Goal: Task Accomplishment & Management: Complete application form

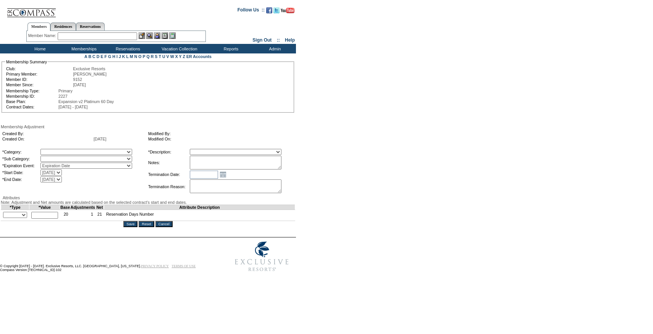
click at [269, 173] on td "Open the calendar popup. << < [DATE] > >> S M T W T F S 40 28 29 30 1 2 3 4 41 …" at bounding box center [242, 174] width 104 height 8
click at [264, 167] on textarea at bounding box center [236, 163] width 92 height 14
click at [279, 160] on textarea "Per [PERSON_NAME] case and [PERSON_NAME]'s approval, removing 9 days from 24/25…" at bounding box center [236, 163] width 92 height 14
click at [282, 162] on textarea "Per [PERSON_NAME] case and [PERSON_NAME]'s approval, removing 9 days from 24/25…" at bounding box center [236, 163] width 92 height 14
click at [225, 159] on textarea "Per [PERSON_NAME] case [DATE] and [PERSON_NAME]'s approval, removing 9 days fro…" at bounding box center [236, 163] width 92 height 14
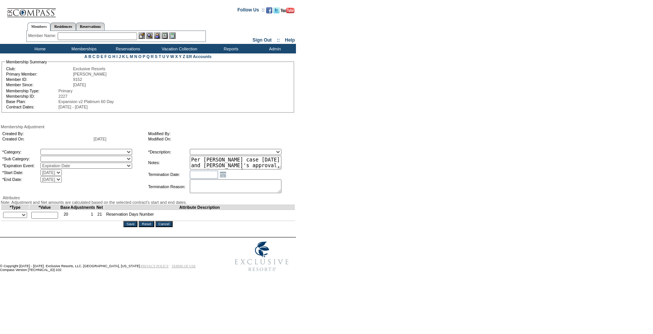
type textarea "Per [PERSON_NAME] case [DATE] and [PERSON_NAME]'s approval, removing 9 days fro…"
click at [225, 155] on select "Membership/Transfer Fee Adjustment Membership Fee Adjustment Add-On Fee Adjustm…" at bounding box center [236, 152] width 92 height 6
select select "275"
click at [204, 150] on select "Membership/Transfer Fee Adjustment Membership Fee Adjustment Add-On Fee Adjustm…" at bounding box center [236, 152] width 92 height 6
click at [119, 155] on select "A La Carte Days Contract Election Days Converted Days [MEDICAL_DATA] Other Refe…" at bounding box center [86, 152] width 92 height 6
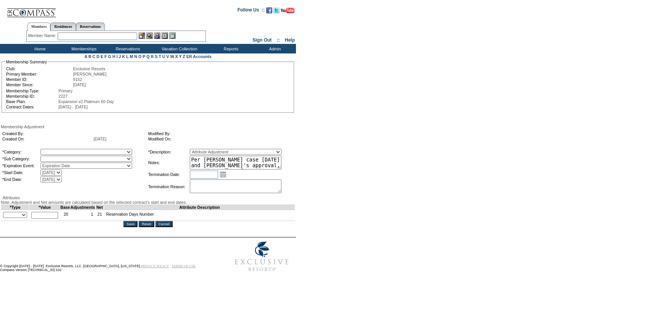
select select "56"
click at [56, 150] on select "A La Carte Days Contract Election Days Converted Days [MEDICAL_DATA] Other Refe…" at bounding box center [86, 152] width 92 height 6
